Goal: Task Accomplishment & Management: Complete application form

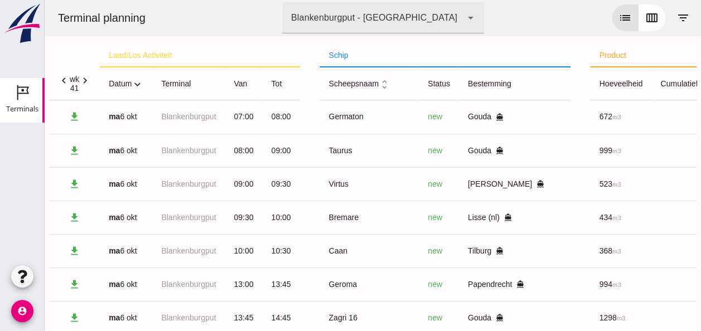
click at [137, 85] on icon "expand_more" at bounding box center [138, 84] width 12 height 12
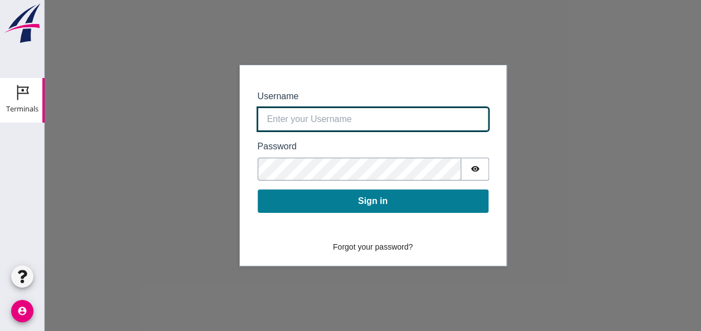
type input "[EMAIL_ADDRESS][DOMAIN_NAME]"
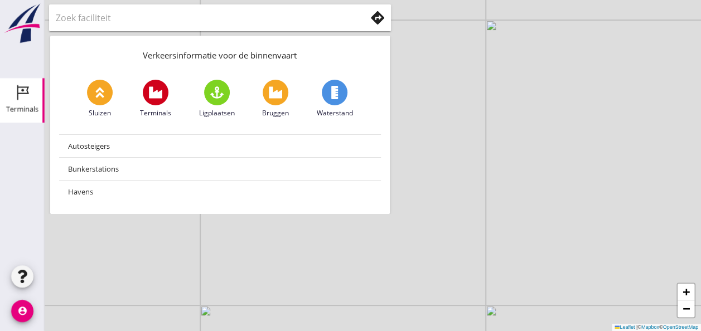
click at [19, 96] on icon "Terminals" at bounding box center [22, 93] width 18 height 18
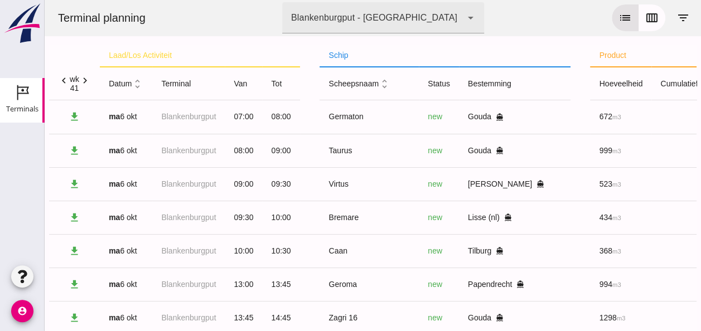
click at [139, 79] on icon "unfold_more" at bounding box center [138, 84] width 12 height 12
click at [139, 82] on icon "expand_more" at bounding box center [138, 84] width 12 height 12
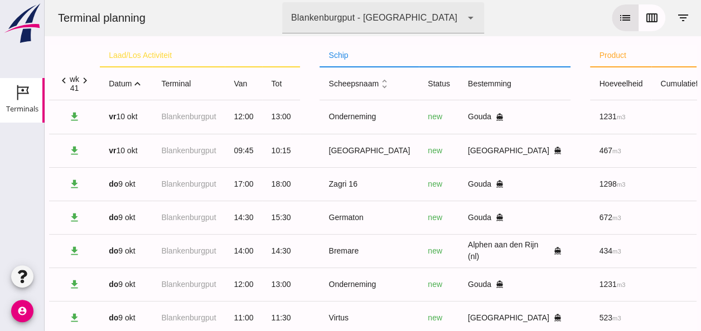
click at [135, 82] on icon "expand_less" at bounding box center [138, 84] width 12 height 12
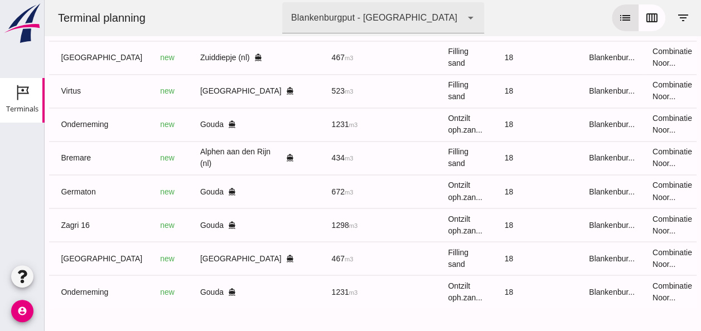
scroll to position [0, 298]
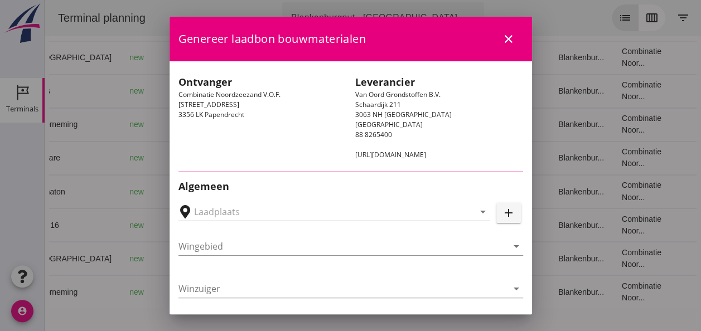
type input "Zeker Zand, Delft"
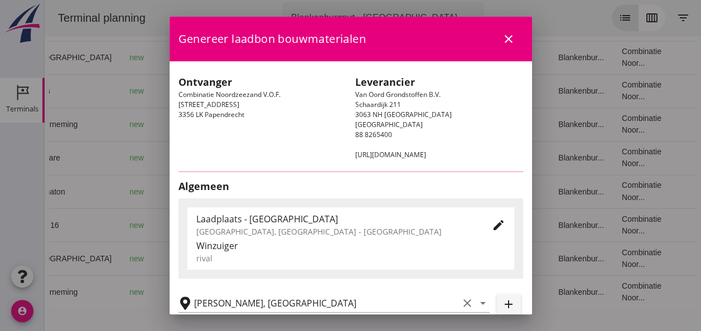
type input "[GEOGRAPHIC_DATA]"
type input "Ko Hoeve"
type input "467"
type input "Ophoogzand (6120)"
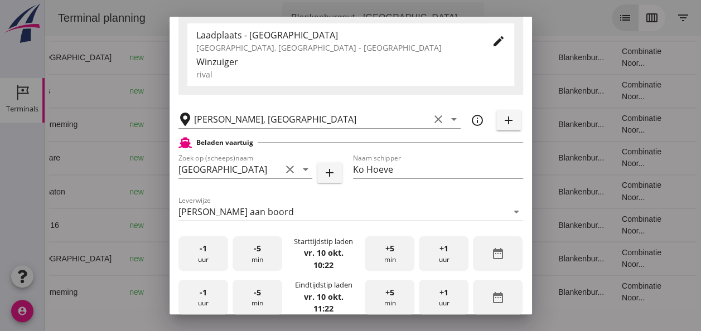
scroll to position [223, 0]
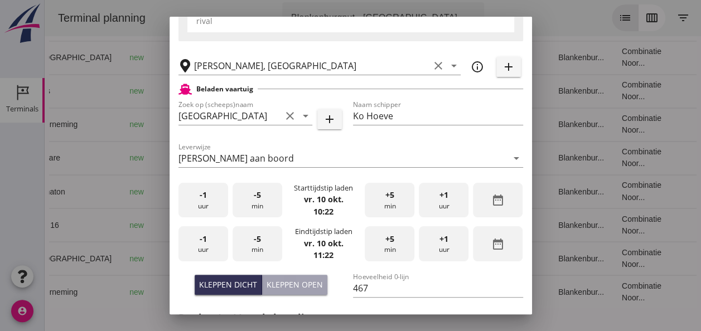
click at [256, 202] on div "-5 min" at bounding box center [258, 200] width 50 height 35
click at [257, 202] on div "-5 min" at bounding box center [258, 200] width 50 height 35
click at [258, 201] on div "-5 min" at bounding box center [258, 200] width 50 height 35
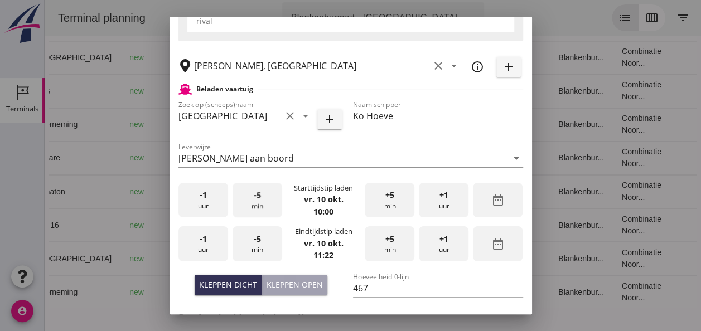
click at [260, 200] on div "-5 min" at bounding box center [258, 200] width 50 height 35
drag, startPoint x: 207, startPoint y: 243, endPoint x: 223, endPoint y: 243, distance: 16.2
click at [214, 243] on div "-1 uur" at bounding box center [203, 243] width 50 height 35
click at [263, 242] on div "-5 min" at bounding box center [258, 243] width 50 height 35
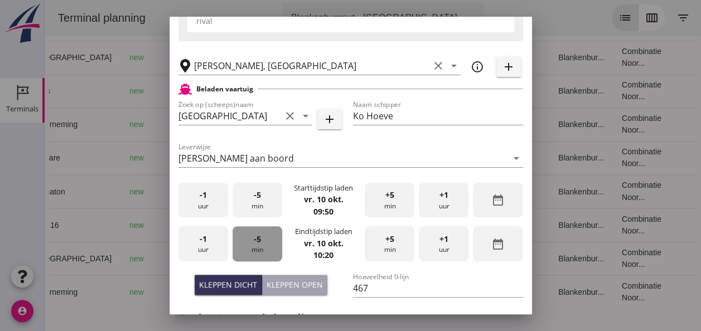
click at [263, 242] on div "-5 min" at bounding box center [258, 243] width 50 height 35
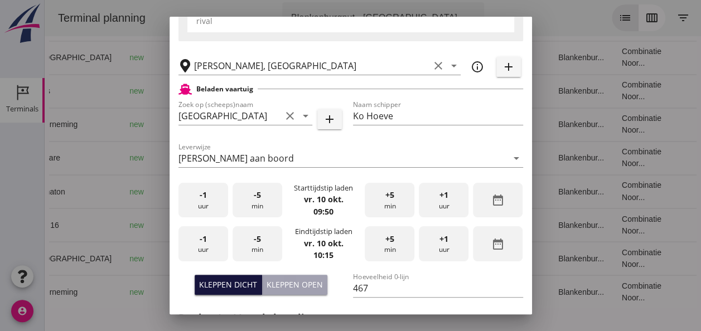
click at [230, 284] on div "Kleppen dicht" at bounding box center [228, 285] width 58 height 12
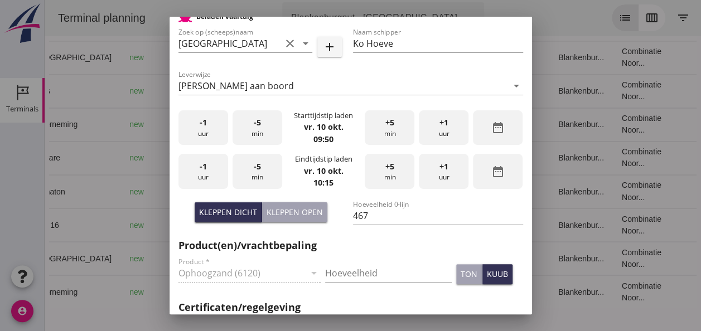
scroll to position [390, 0]
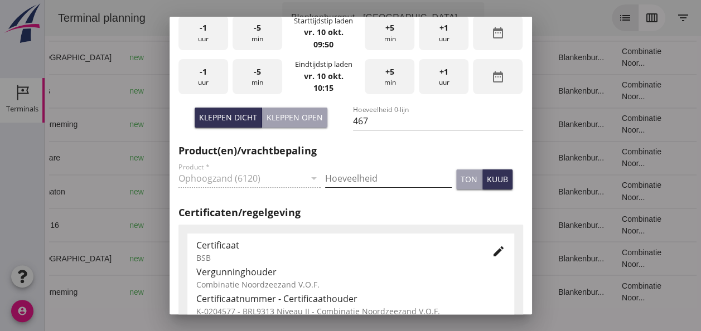
click at [351, 181] on input "Hoeveelheid" at bounding box center [388, 179] width 127 height 18
type input "467"
click at [487, 176] on div "kuub" at bounding box center [497, 179] width 21 height 12
click at [492, 251] on icon "edit" at bounding box center [498, 251] width 13 height 13
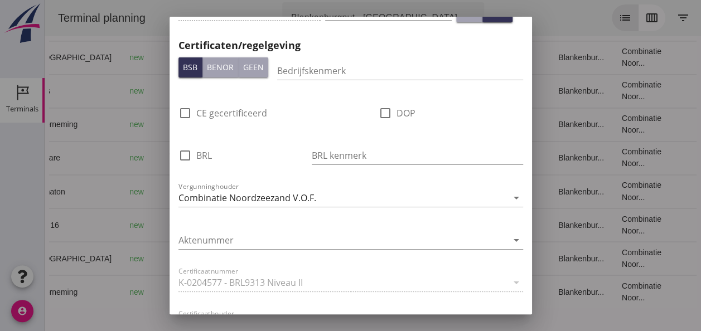
scroll to position [725, 0]
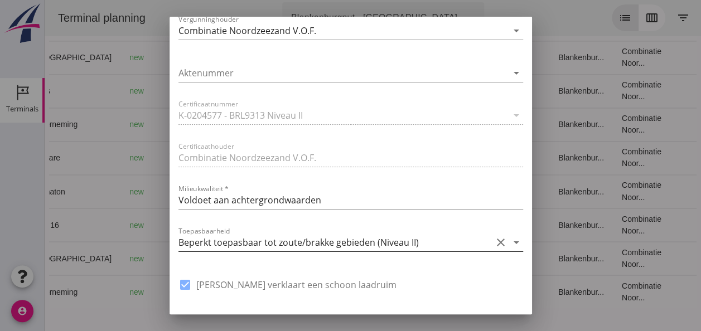
click at [510, 240] on icon "arrow_drop_down" at bounding box center [516, 242] width 13 height 13
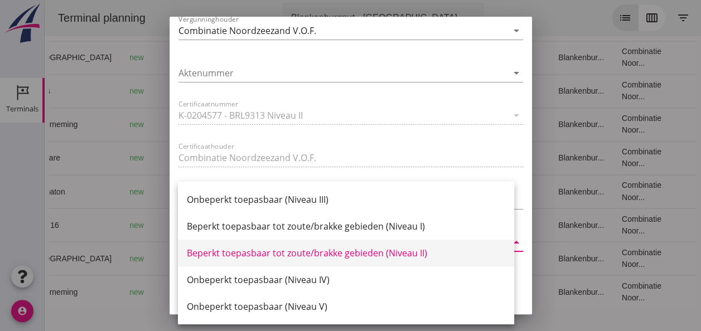
click at [412, 250] on div "Beperkt toepasbaar tot zoute/brakke gebieden (Niveau II)" at bounding box center [346, 253] width 318 height 13
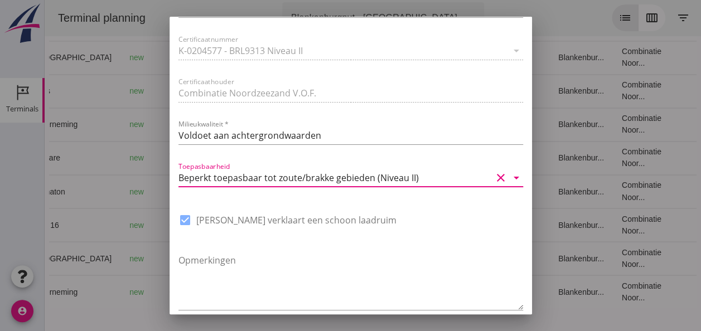
scroll to position [845, 0]
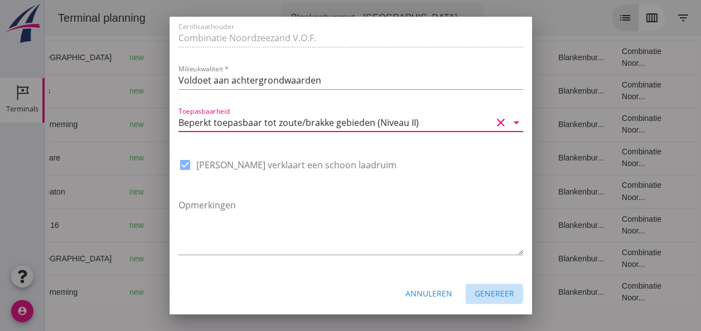
click at [489, 293] on div "Genereer" at bounding box center [495, 294] width 40 height 12
